Goal: Transaction & Acquisition: Purchase product/service

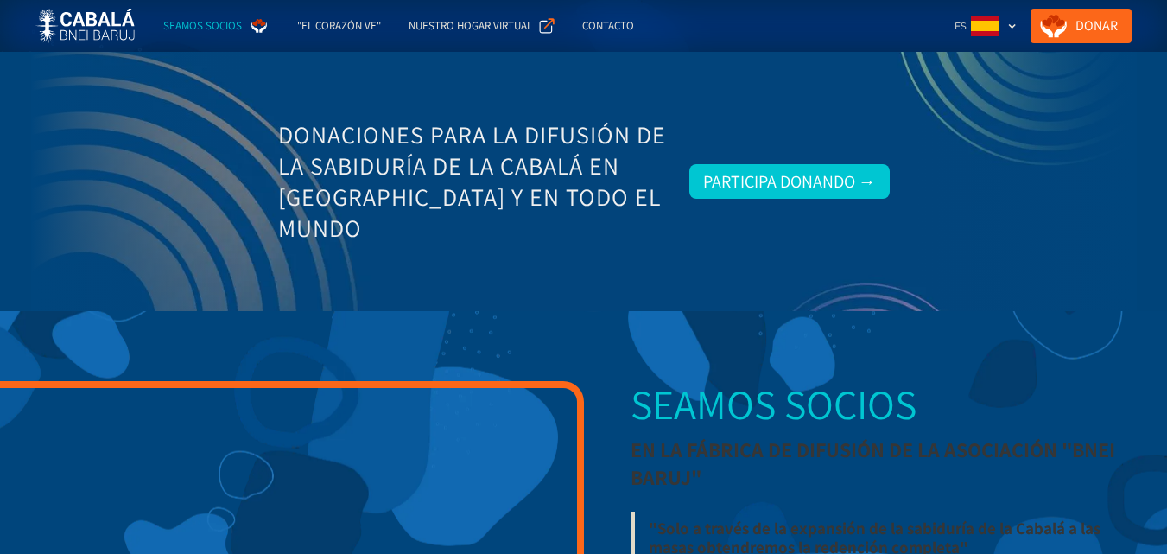
scroll to position [2423, 0]
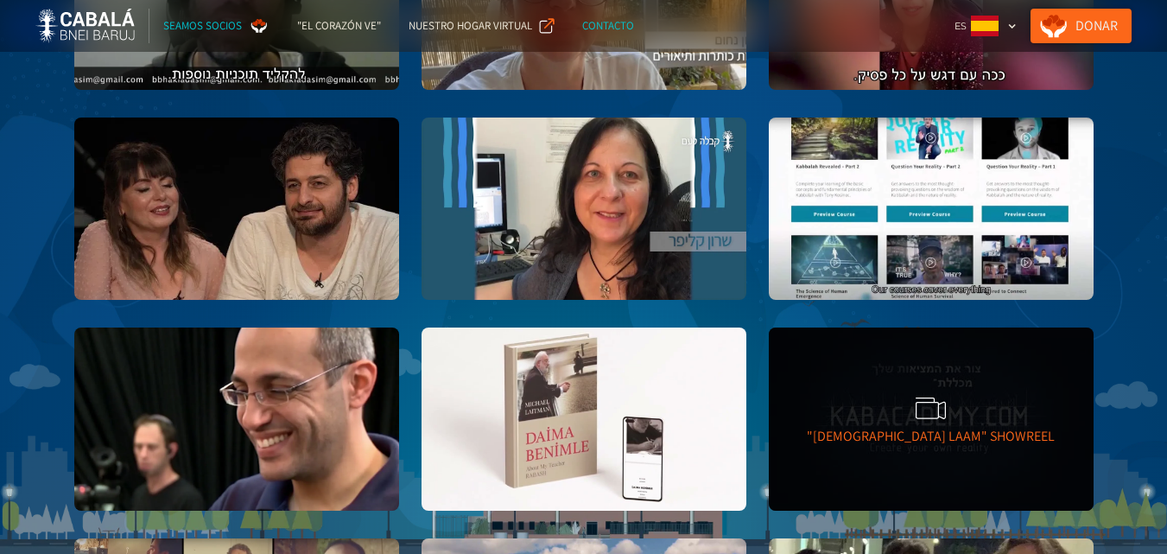
click at [1094, 24] on link "Donar" at bounding box center [1081, 26] width 101 height 35
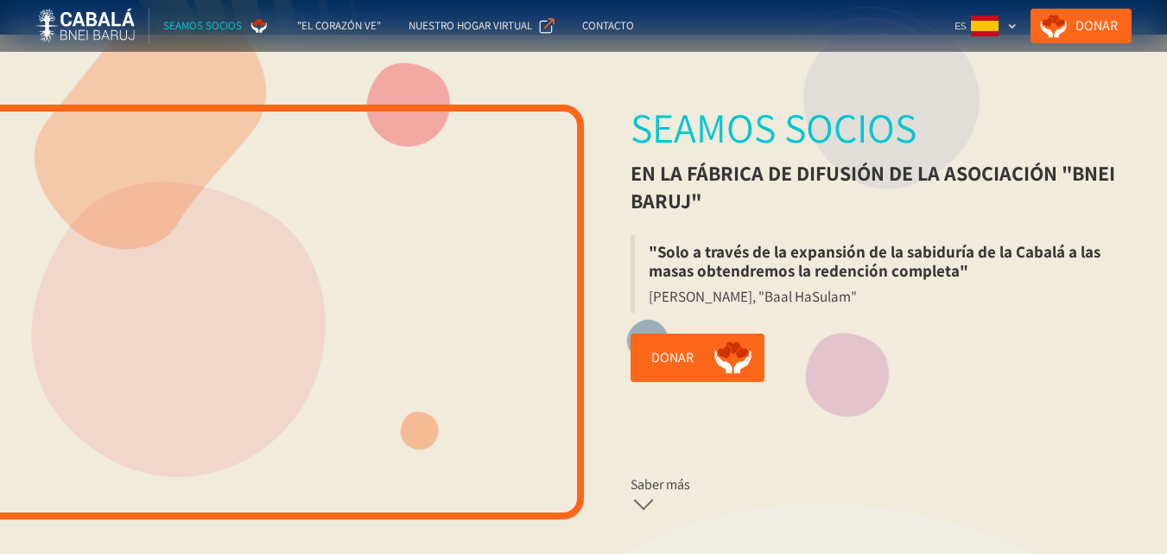
scroll to position [271, 0]
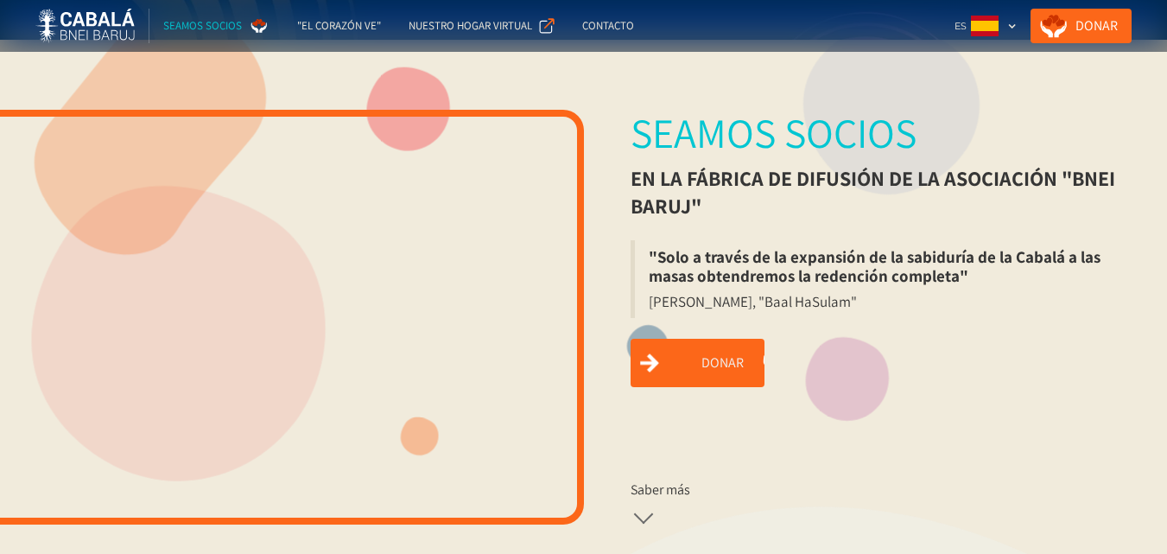
click at [677, 357] on link "Donar" at bounding box center [698, 363] width 134 height 48
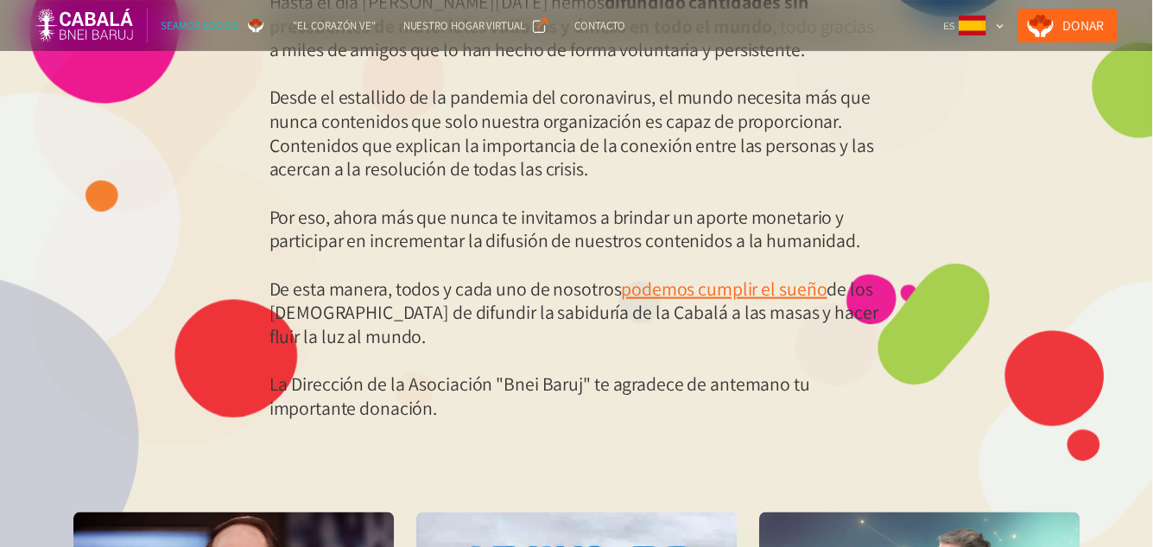
scroll to position [485, 0]
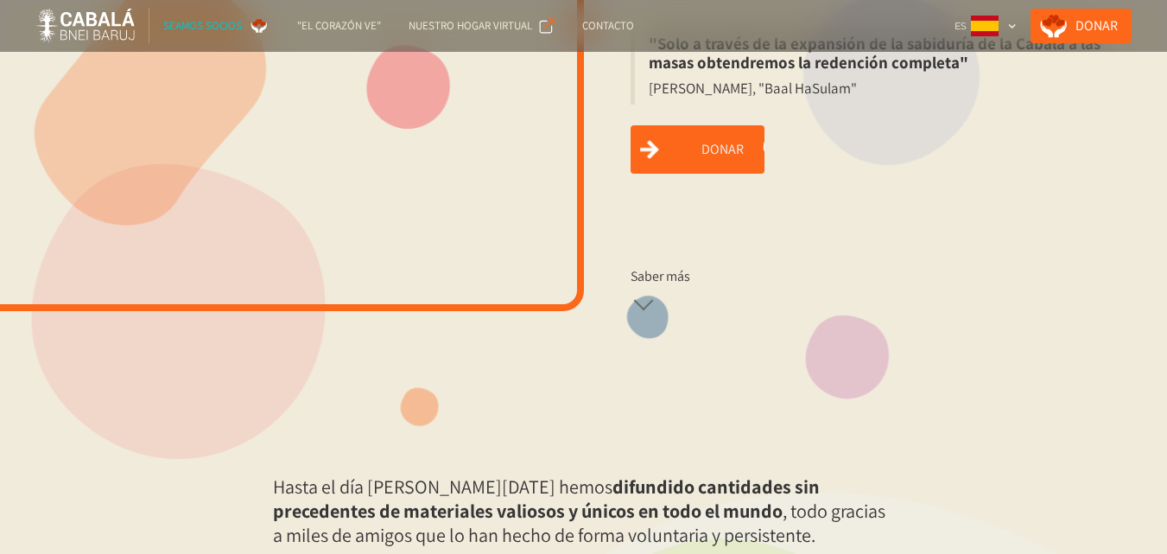
click at [698, 143] on link "Donar" at bounding box center [698, 149] width 134 height 48
click at [696, 150] on link "Donar" at bounding box center [698, 149] width 134 height 48
click at [700, 147] on link "Donar" at bounding box center [698, 149] width 134 height 48
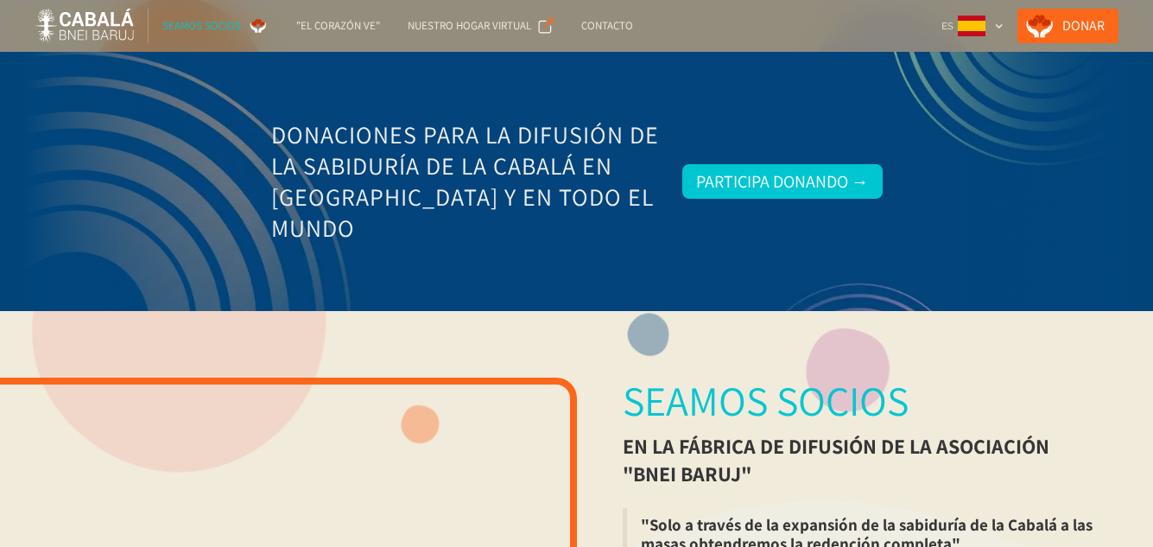
scroll to position [479, 0]
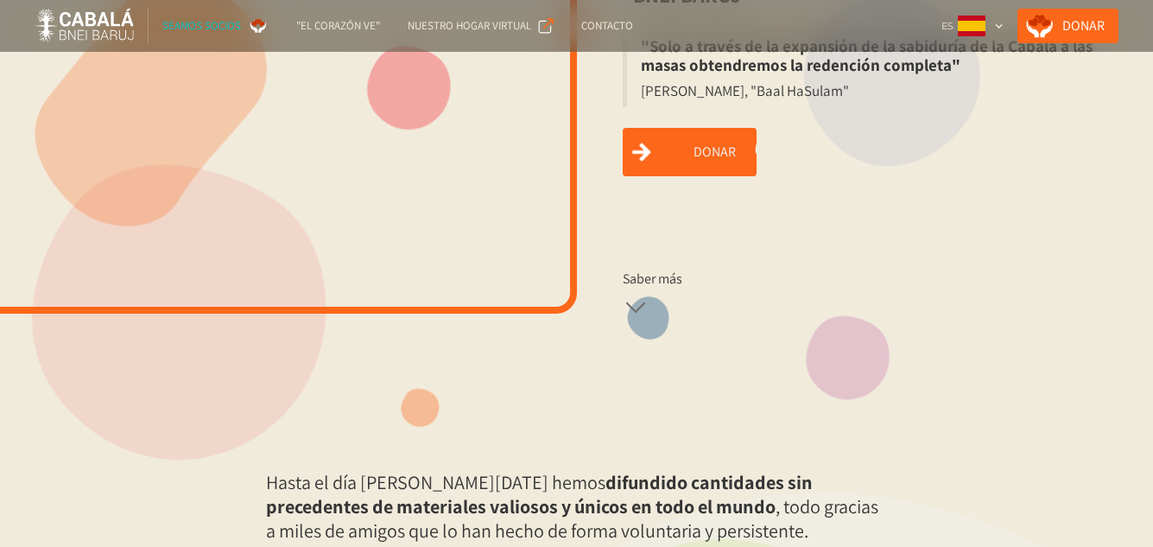
click at [685, 143] on link "Donar" at bounding box center [690, 152] width 134 height 48
